Goal: Task Accomplishment & Management: Use online tool/utility

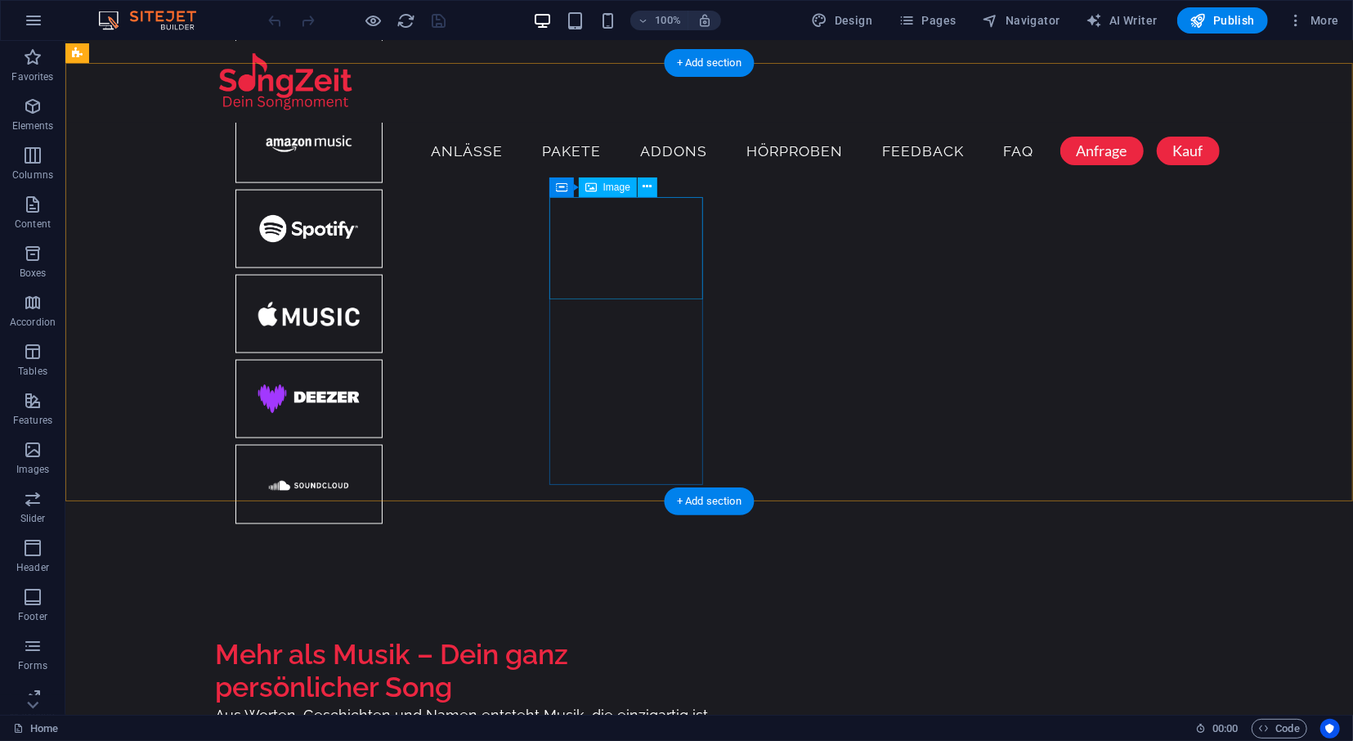
scroll to position [2040, 0]
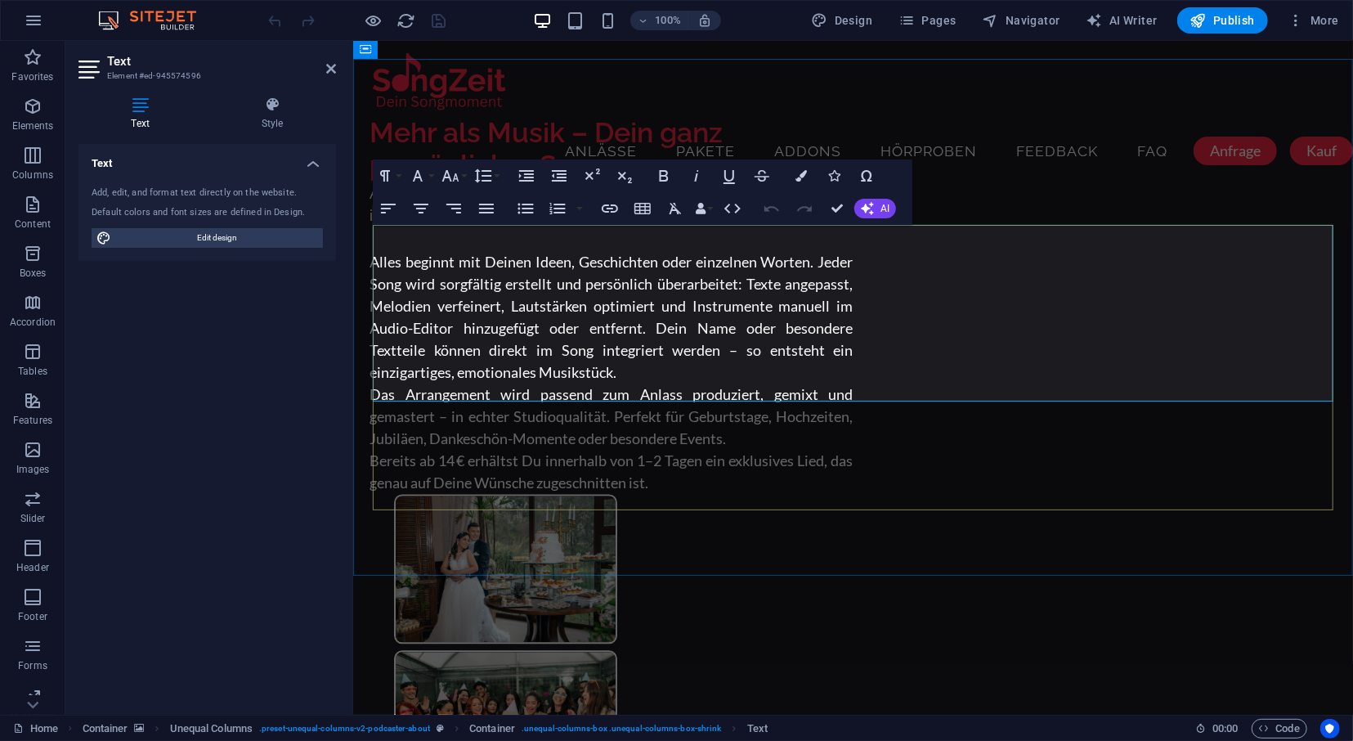
scroll to position [2057, 0]
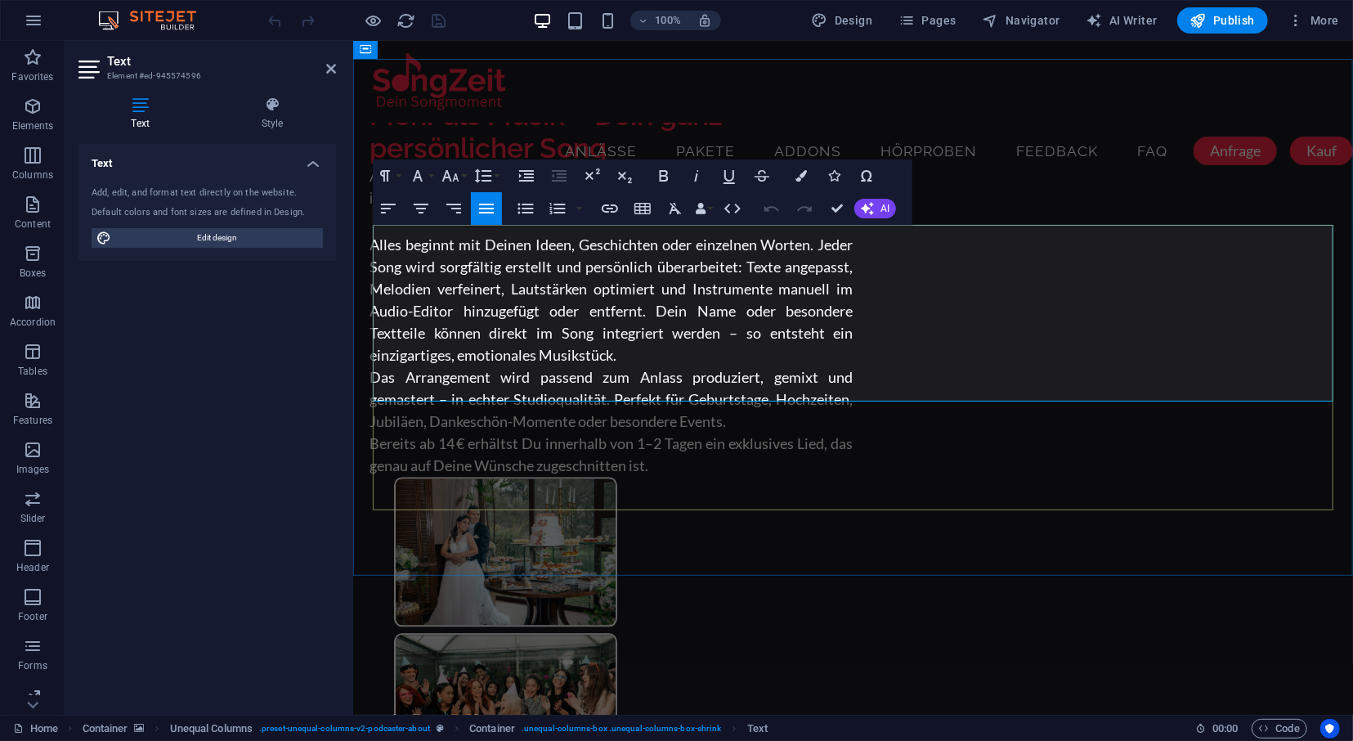
click at [684, 177] on button "Italic" at bounding box center [696, 175] width 31 height 33
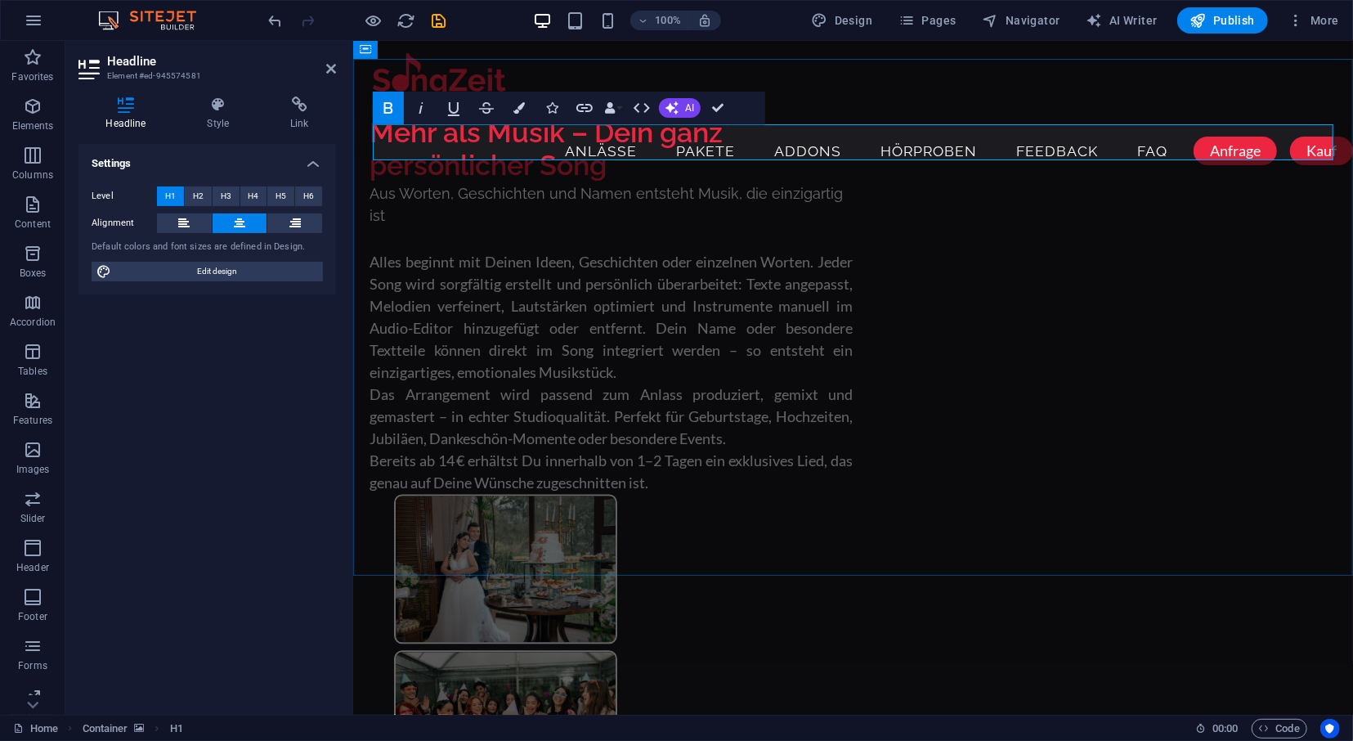
scroll to position [2057, 0]
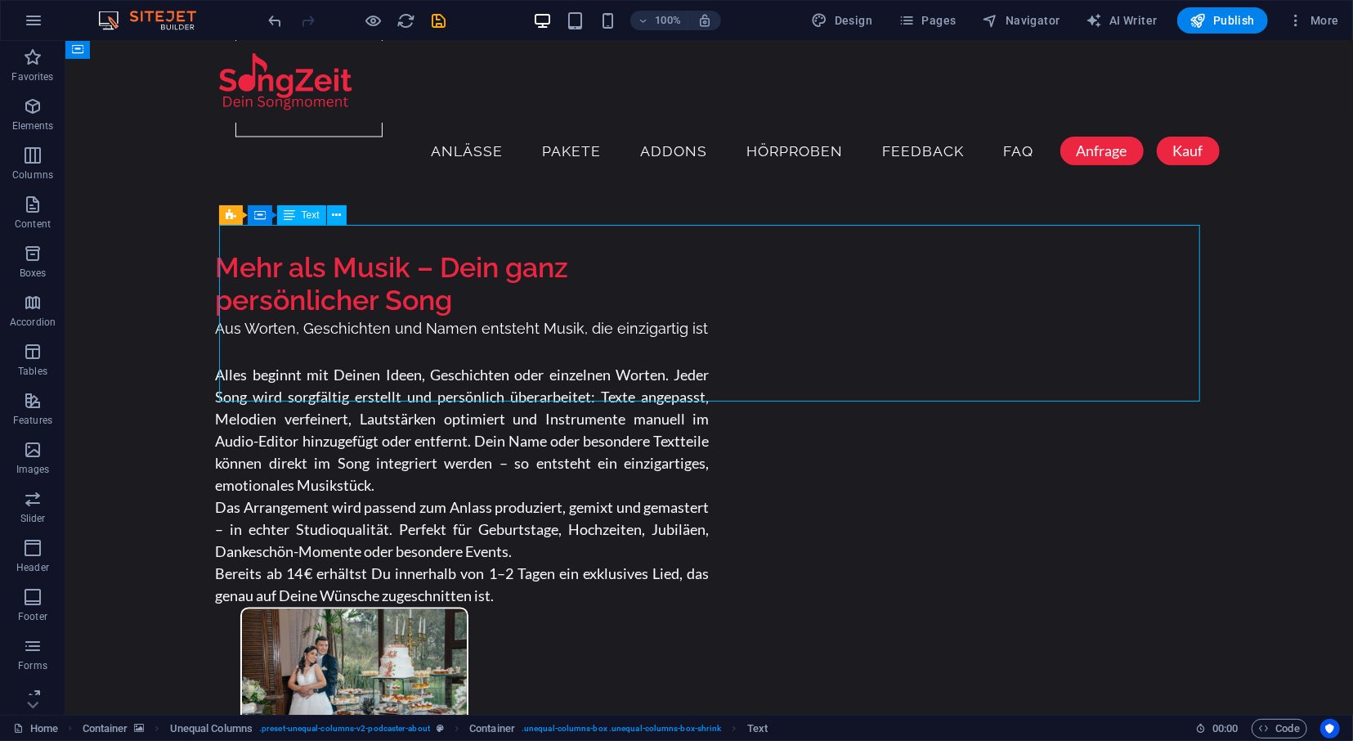
scroll to position [1870, 0]
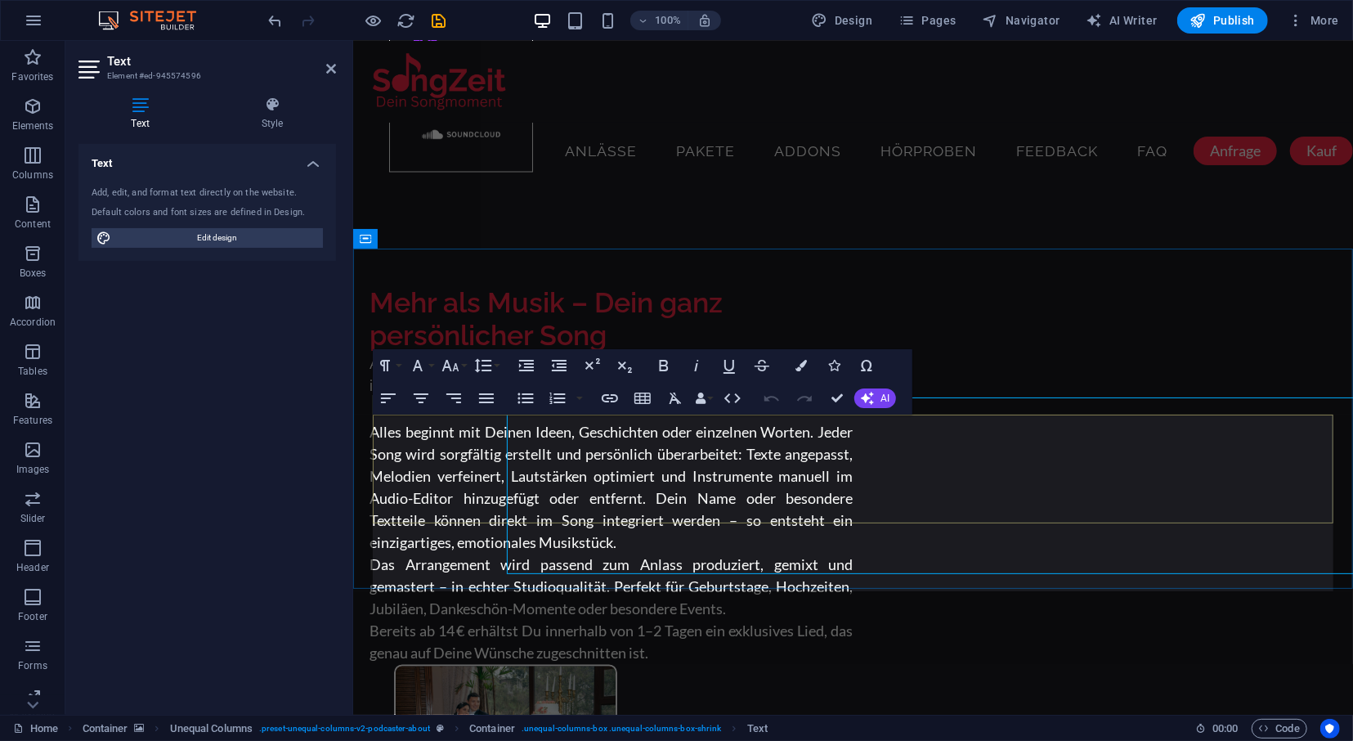
scroll to position [1868, 0]
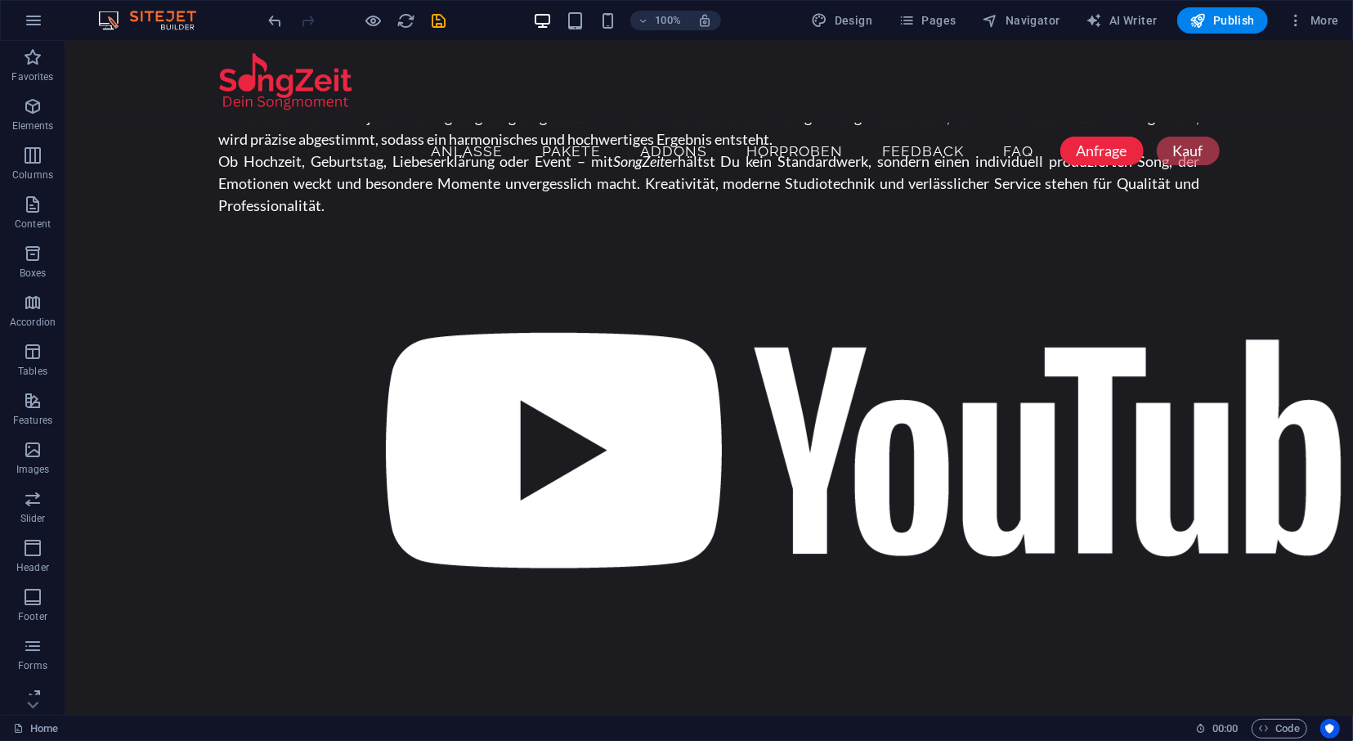
scroll to position [8839, 0]
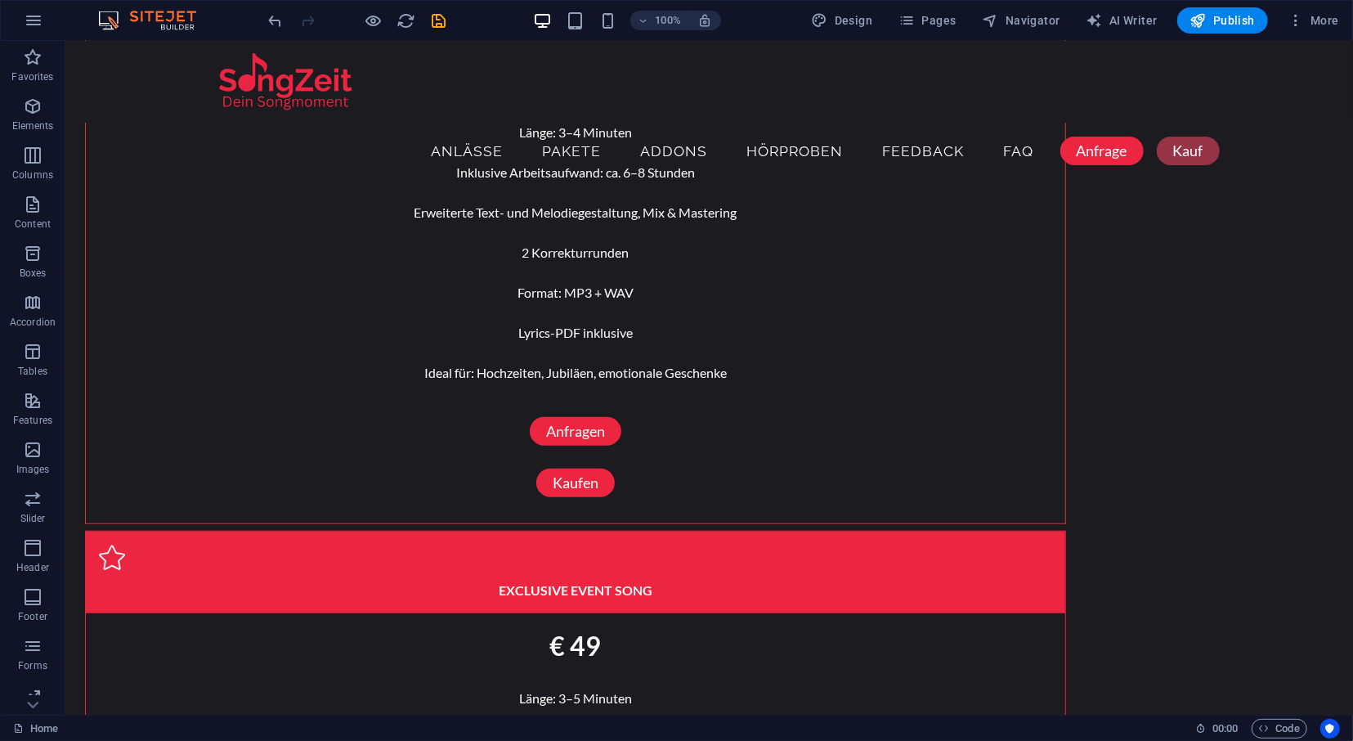
drag, startPoint x: 1347, startPoint y: 595, endPoint x: 1409, endPoint y: 757, distance: 173.4
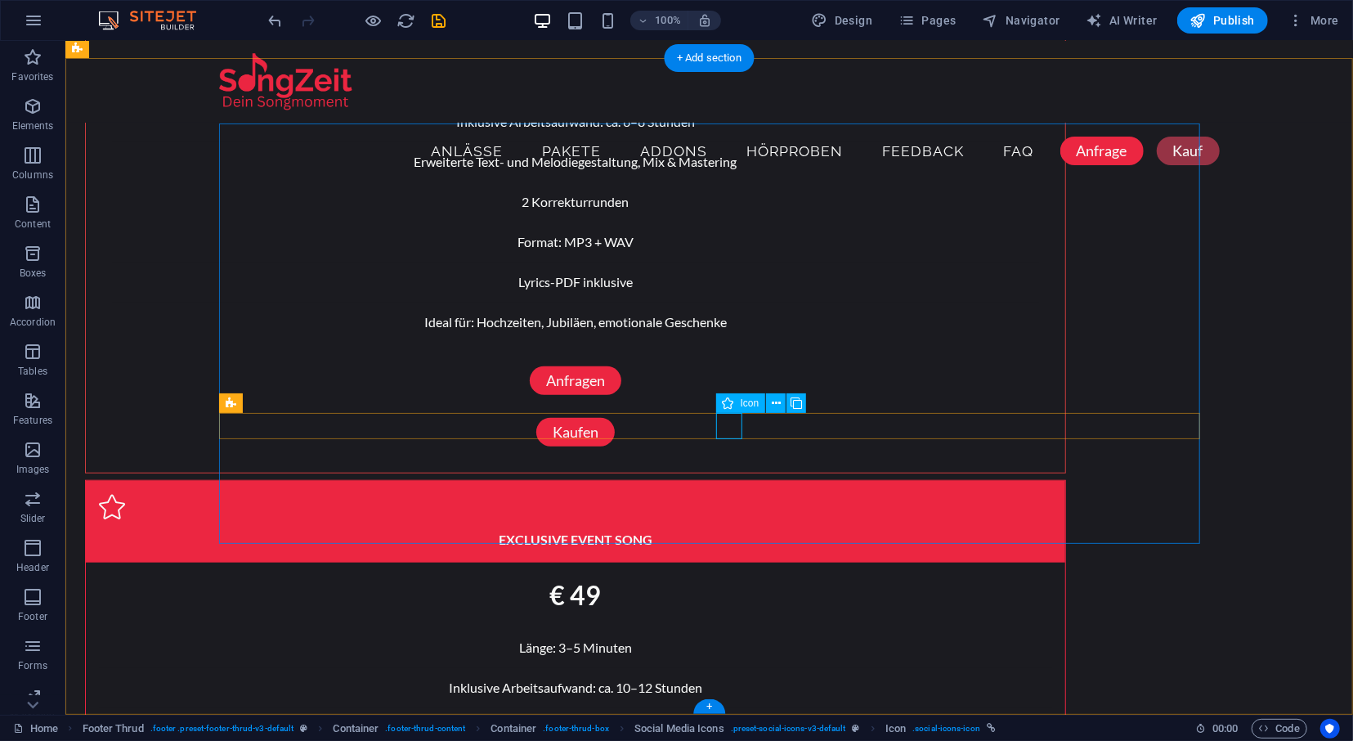
select select "xMidYMid"
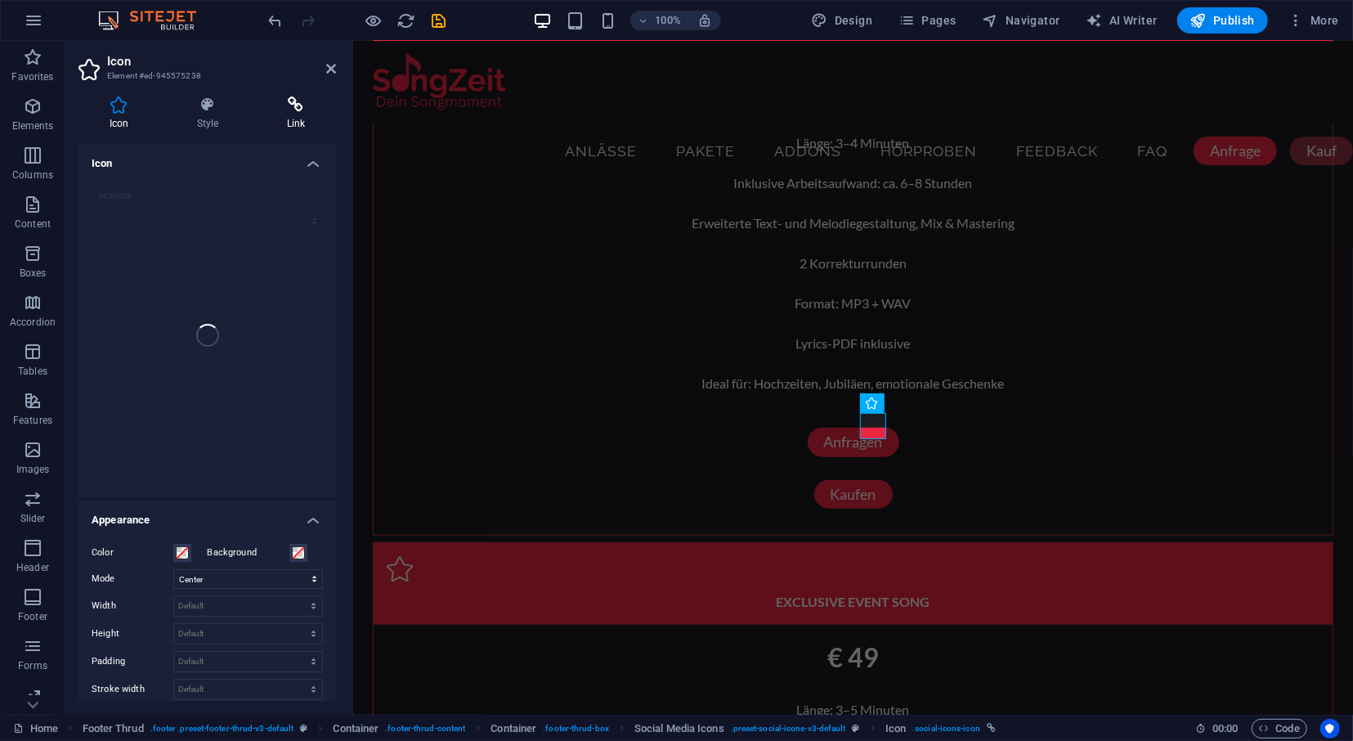
click at [297, 110] on icon at bounding box center [296, 104] width 80 height 16
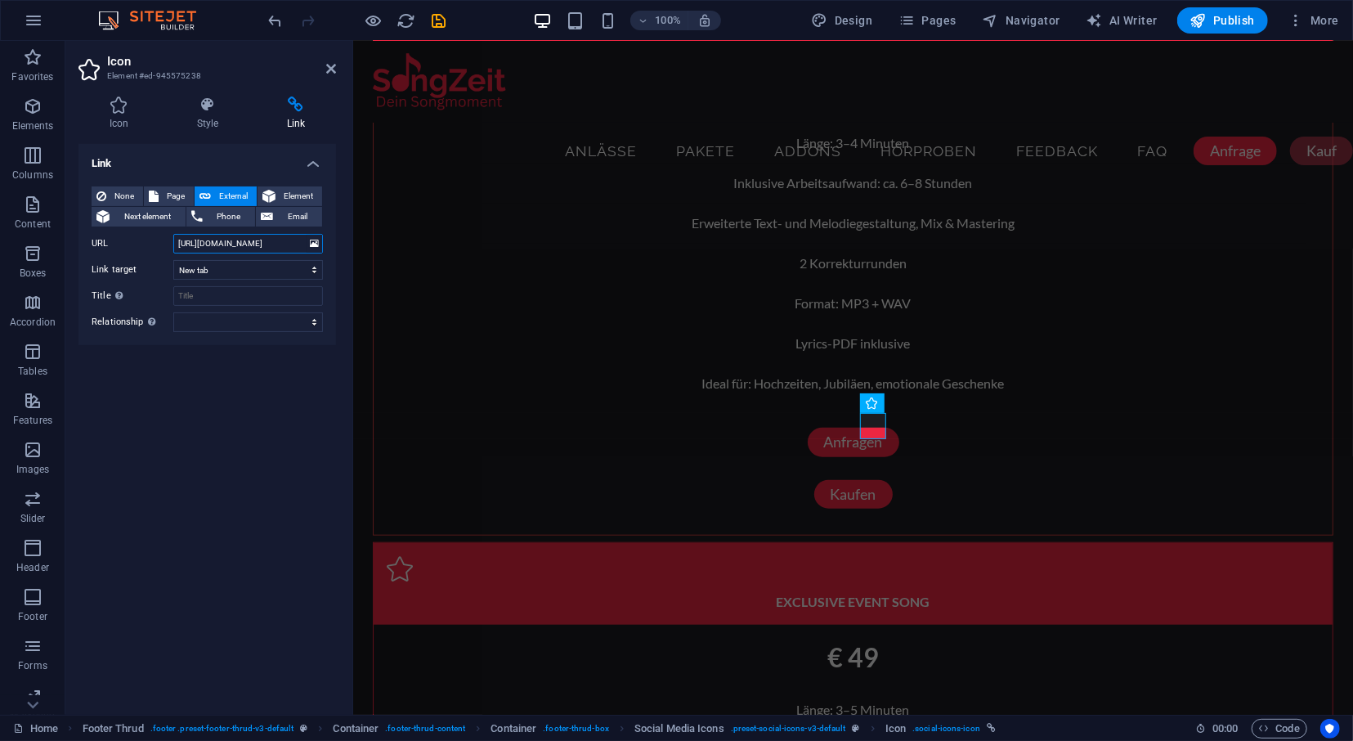
click at [233, 242] on input "[URL][DOMAIN_NAME]" at bounding box center [248, 244] width 150 height 20
paste input "songzeit"
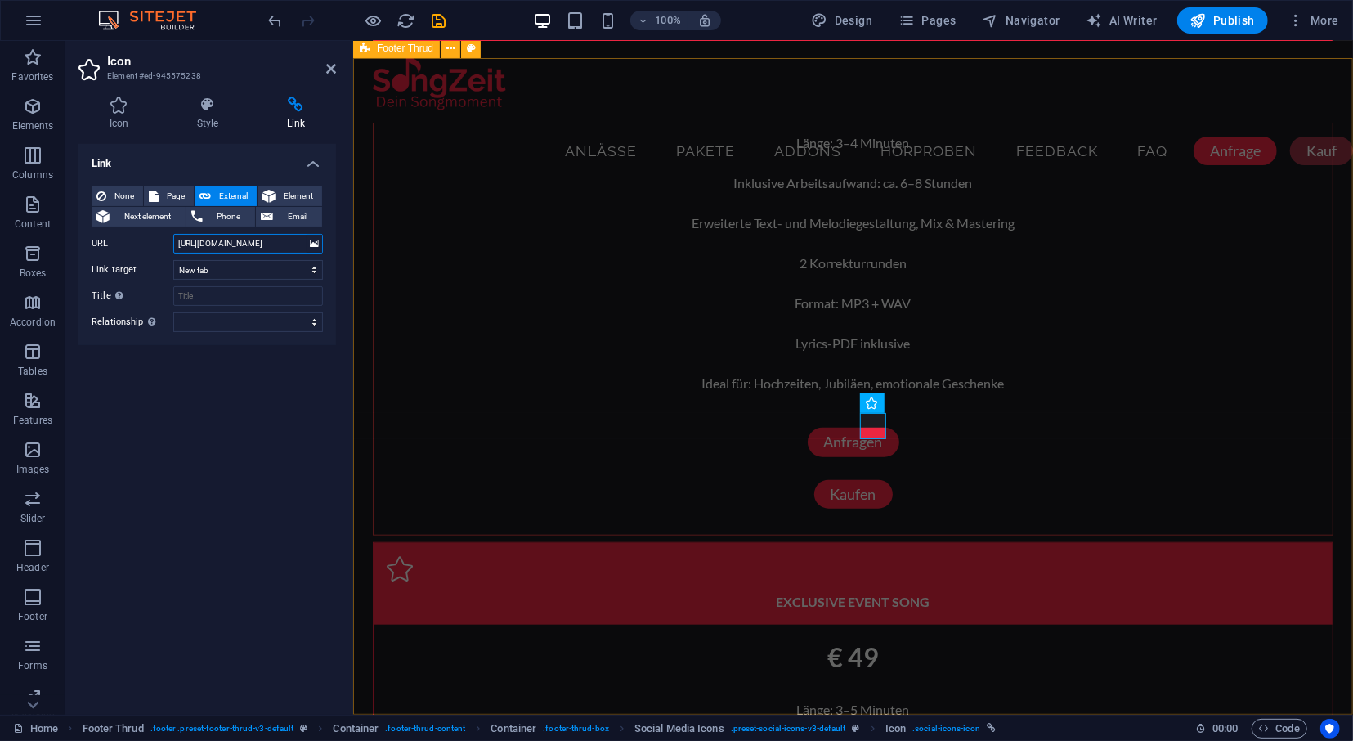
type input "[URL][DOMAIN_NAME]"
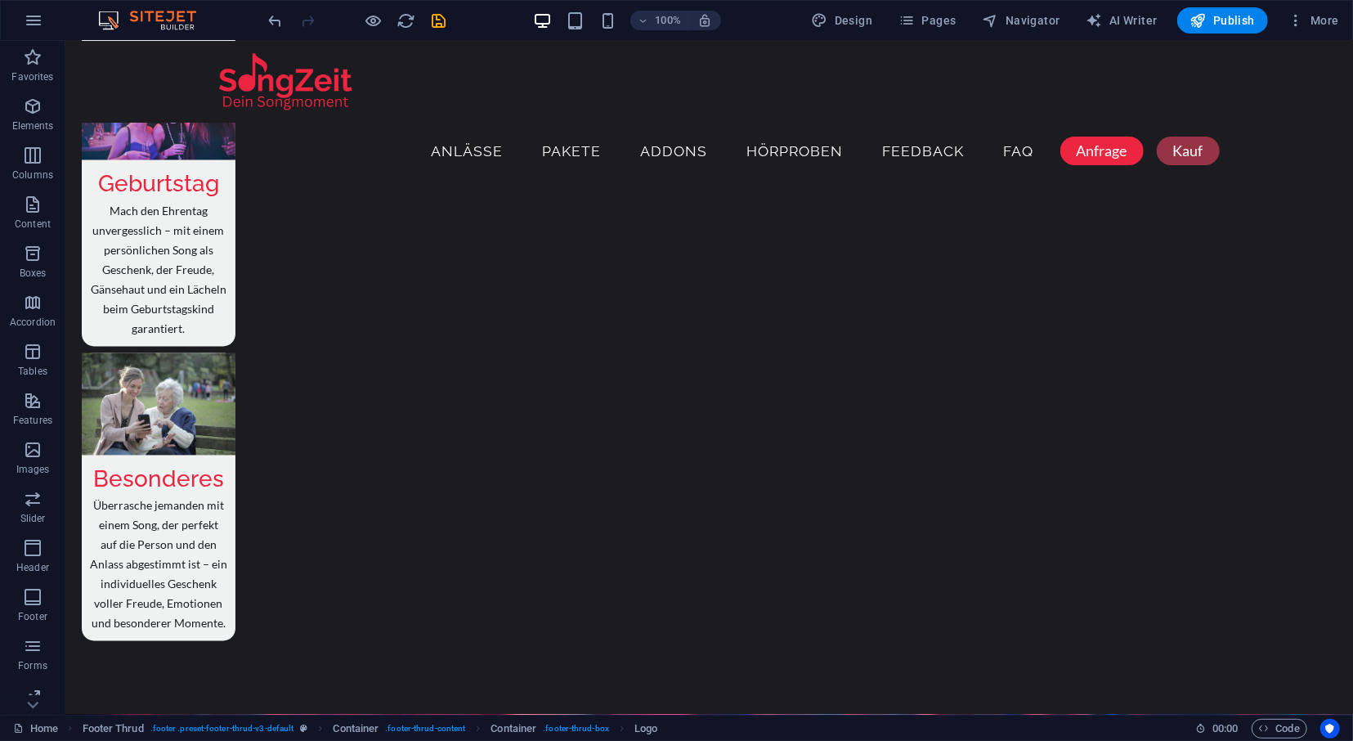
scroll to position [6013, 0]
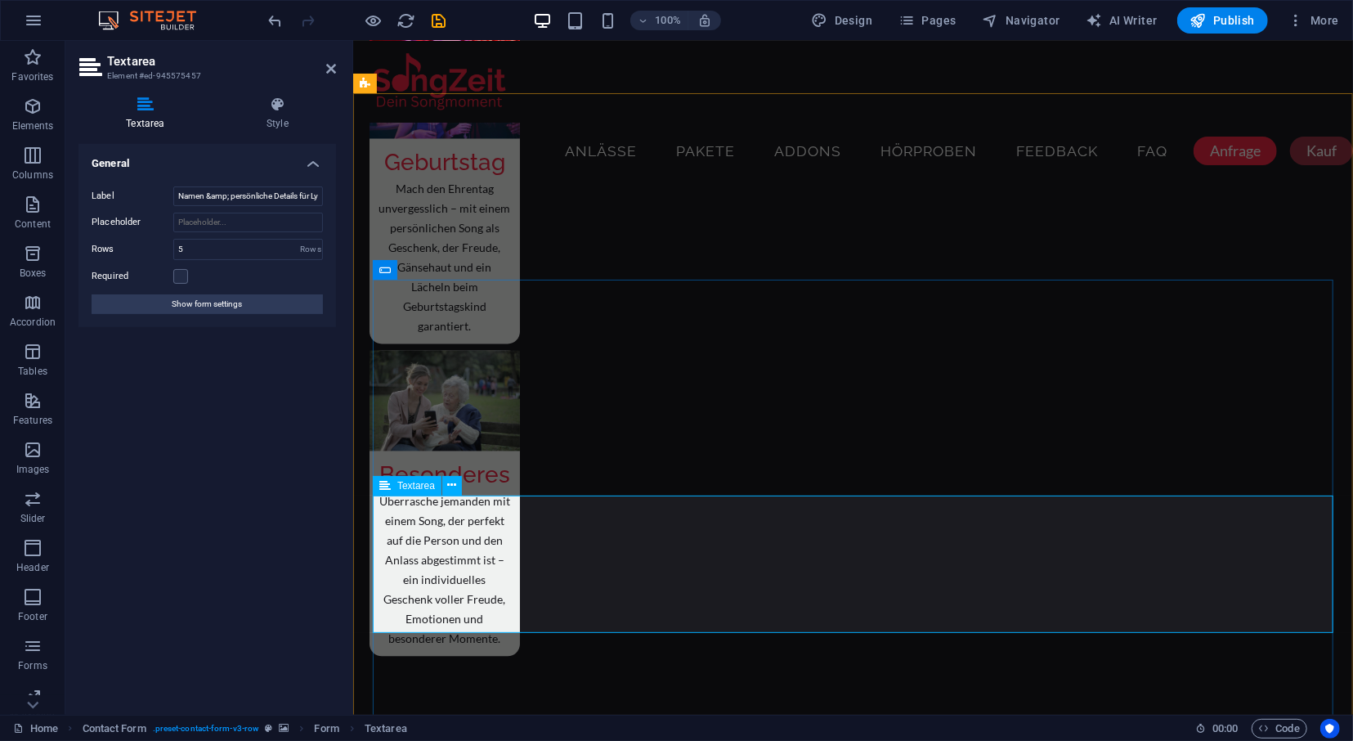
click at [204, 192] on input "Namen &amp; persönliche Details für Lyrics bzw. auch Links zu Songs oder Künstl…" at bounding box center [248, 196] width 150 height 20
type input "Namen, Stilrichtung &amp; persönliche Details für Lyrics bzw. auch Links zu Son…"
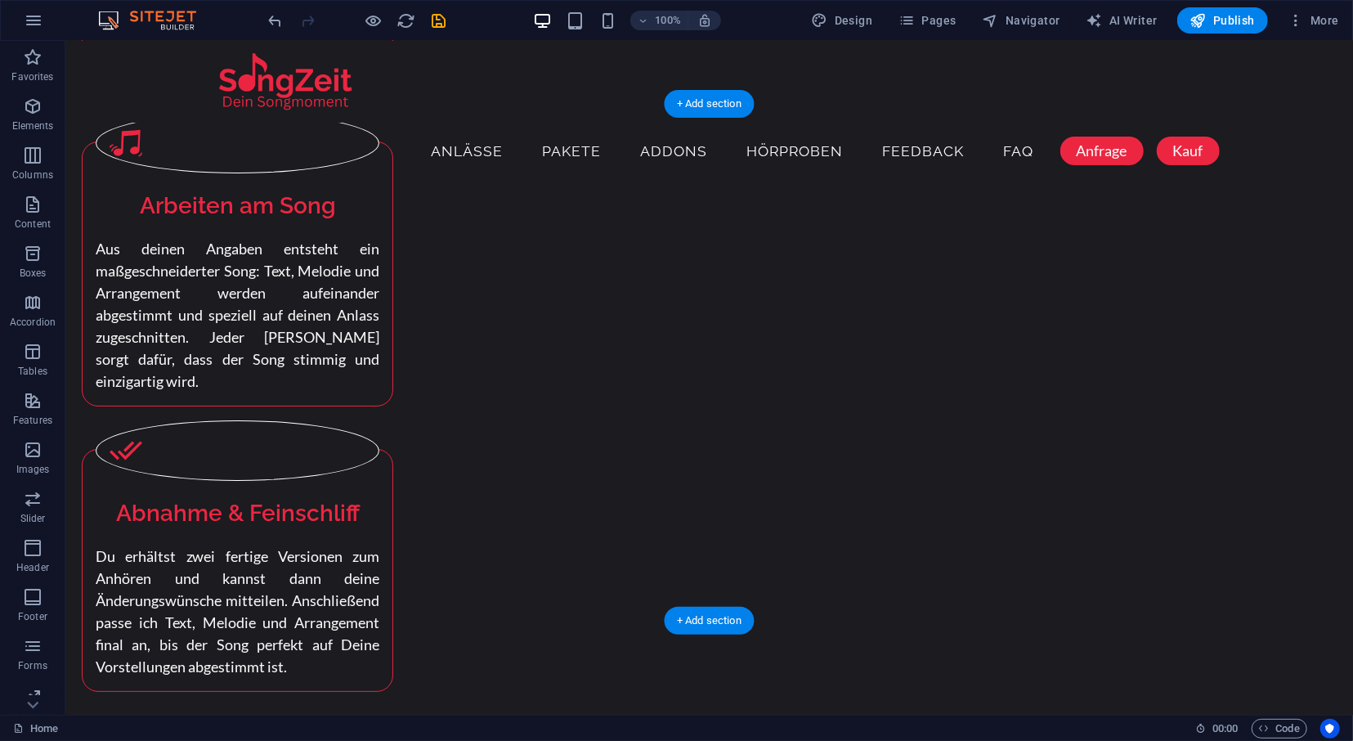
scroll to position [4282, 0]
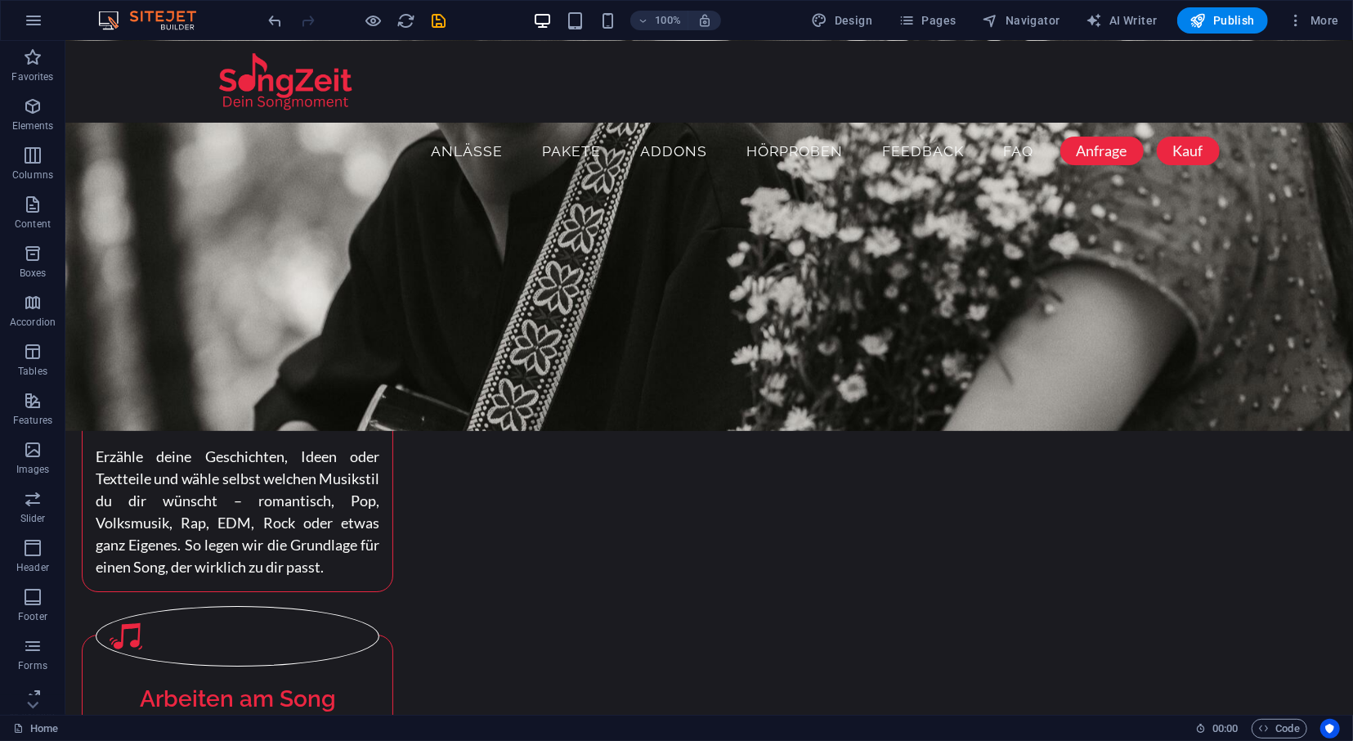
scroll to position [0, 0]
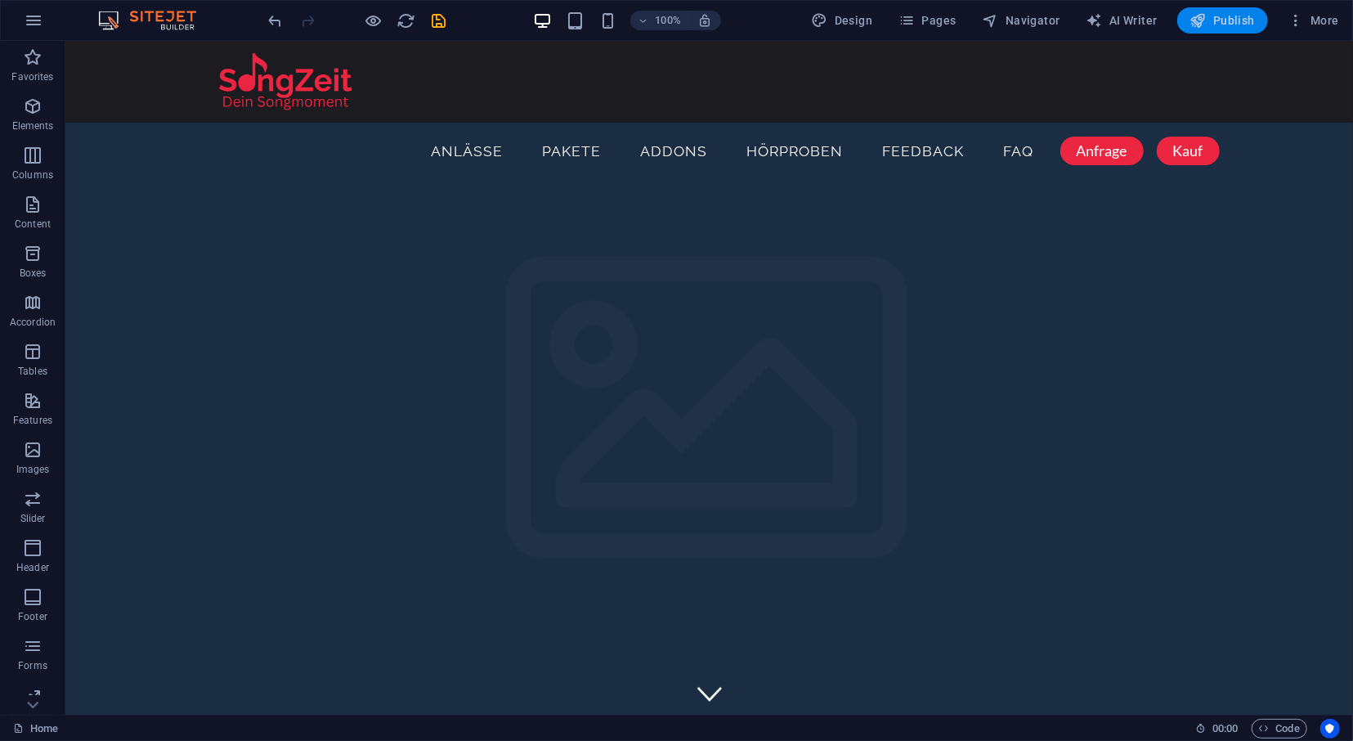
click at [1229, 27] on span "Publish" at bounding box center [1222, 20] width 65 height 16
checkbox input "false"
select select
checkbox input "false"
